Goal: Task Accomplishment & Management: Manage account settings

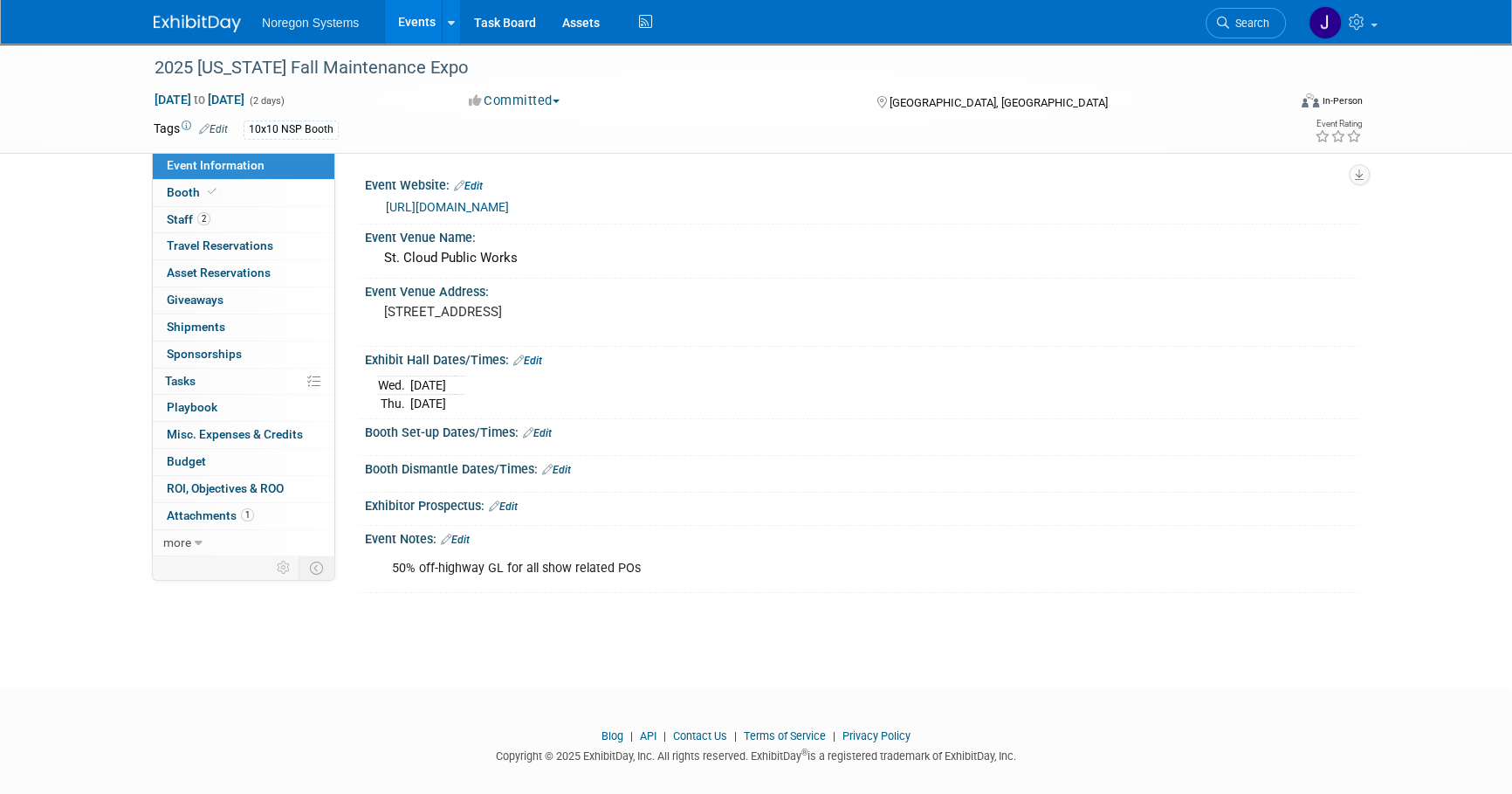
click at [206, 12] on link at bounding box center [208, 14] width 109 height 14
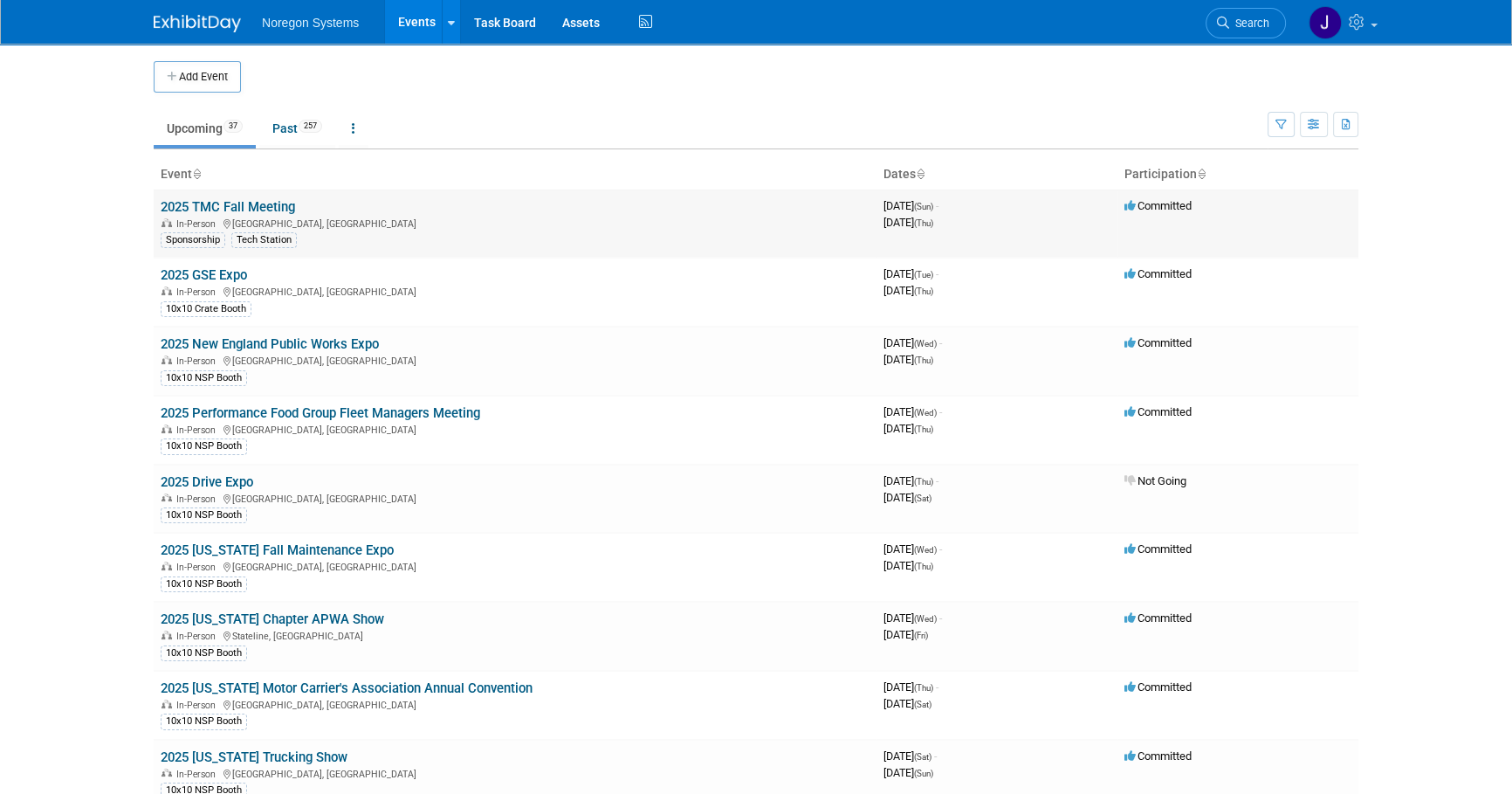
drag, startPoint x: 302, startPoint y: 212, endPoint x: 153, endPoint y: 209, distance: 149.0
click at [154, 209] on td "2025 TMC Fall Meeting In-Person [GEOGRAPHIC_DATA], [GEOGRAPHIC_DATA] [GEOGRAPHI…" at bounding box center [515, 223] width 723 height 68
copy link "2025 TMC Fall Meeting"
drag, startPoint x: 297, startPoint y: 214, endPoint x: 310, endPoint y: 209, distance: 13.9
click at [298, 215] on div "In-Person [GEOGRAPHIC_DATA], [GEOGRAPHIC_DATA]" at bounding box center [515, 222] width 709 height 14
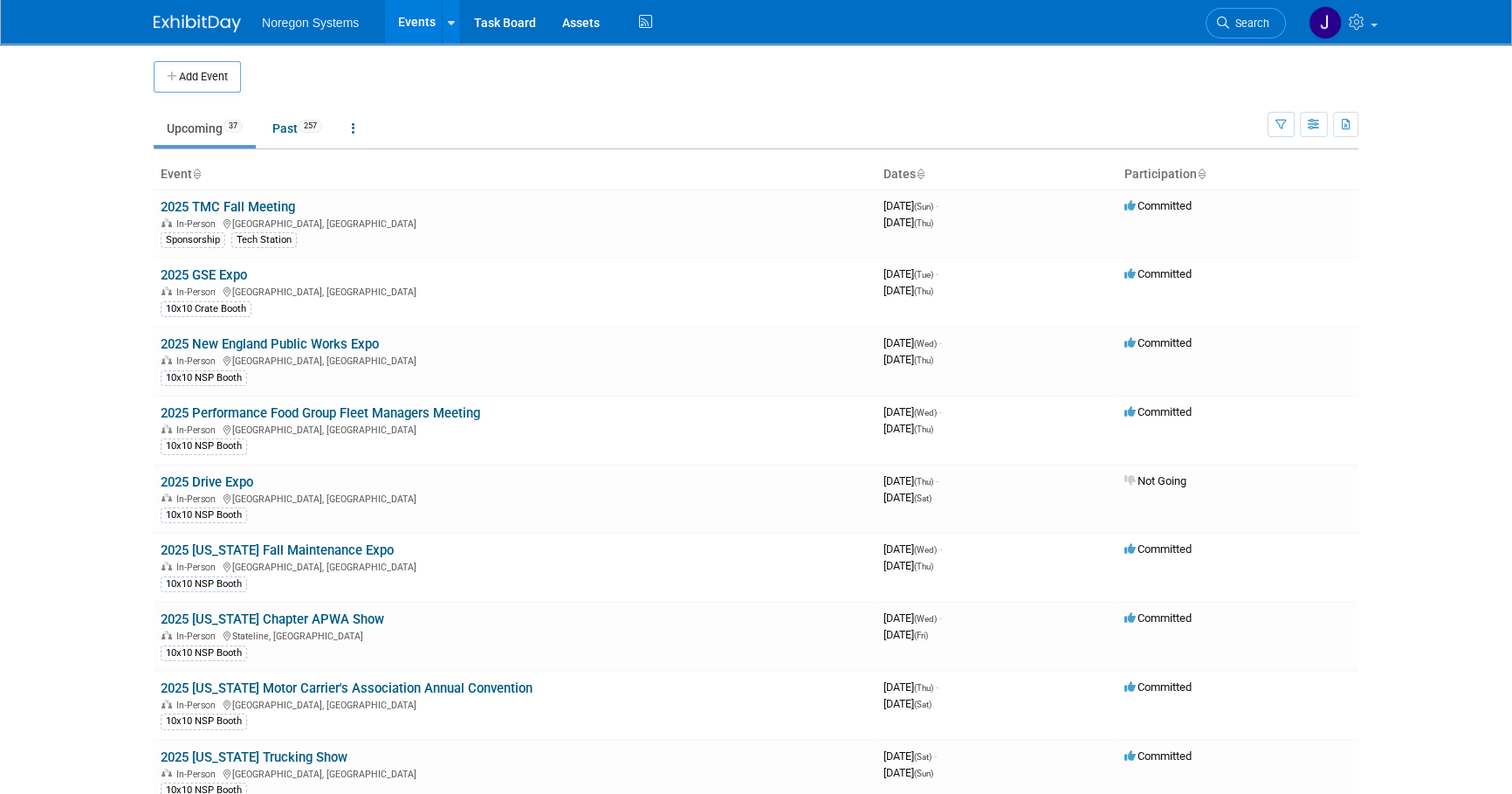
drag, startPoint x: 244, startPoint y: 207, endPoint x: 148, endPoint y: 210, distance: 96.0
click at [312, 203] on td "2025 TMC Fall Meeting In-Person Raleigh, NC Sponsorship Tech Station" at bounding box center [515, 223] width 723 height 68
drag, startPoint x: 231, startPoint y: 208, endPoint x: 171, endPoint y: 208, distance: 60.0
click at [171, 208] on td "2025 TMC Fall Meeting In-Person Raleigh, NC Sponsorship Tech Station" at bounding box center [515, 223] width 723 height 68
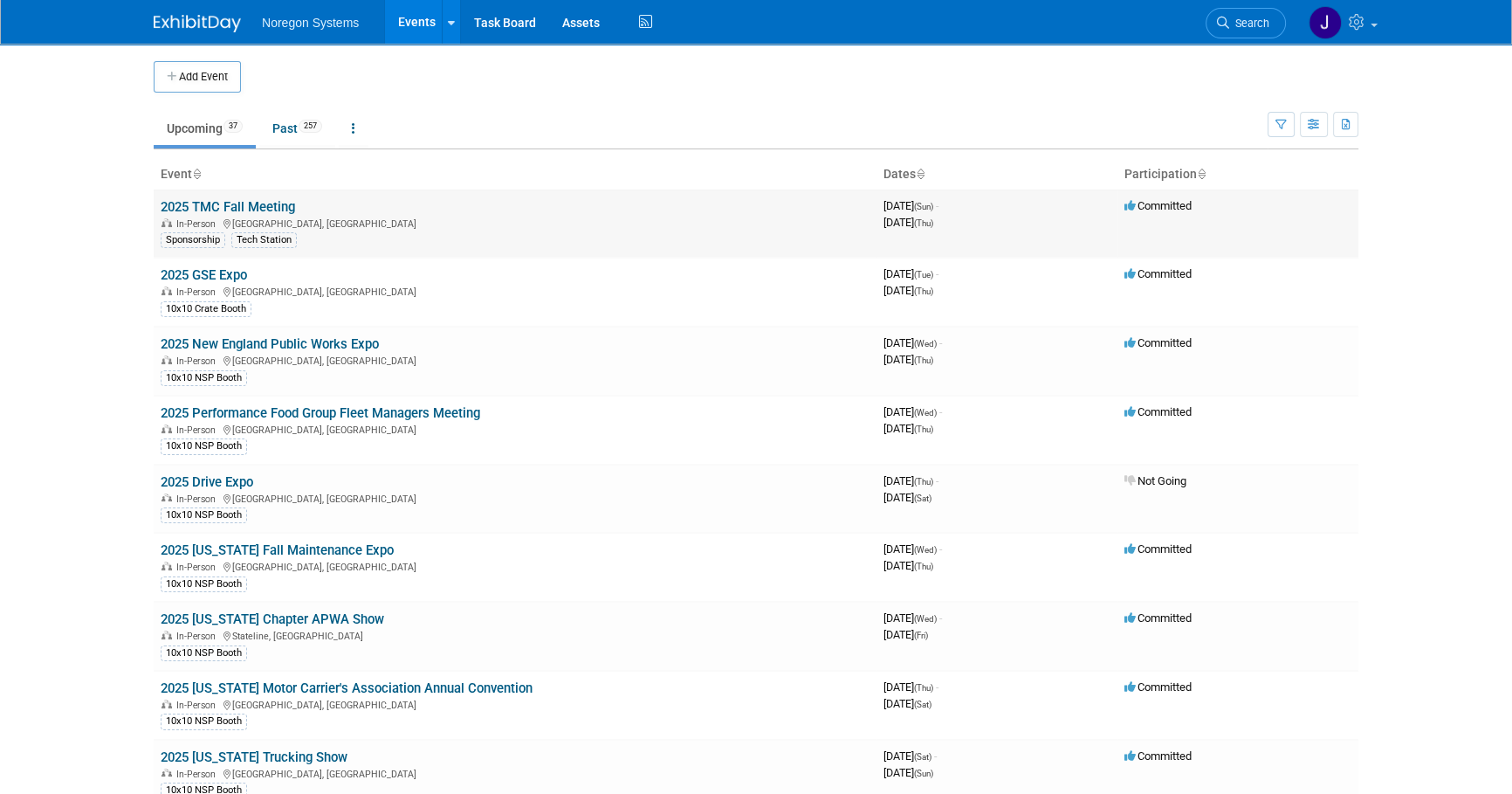
copy link "2025 TMC Fall Meeting"
